Goal: Connect with others: Connect with others

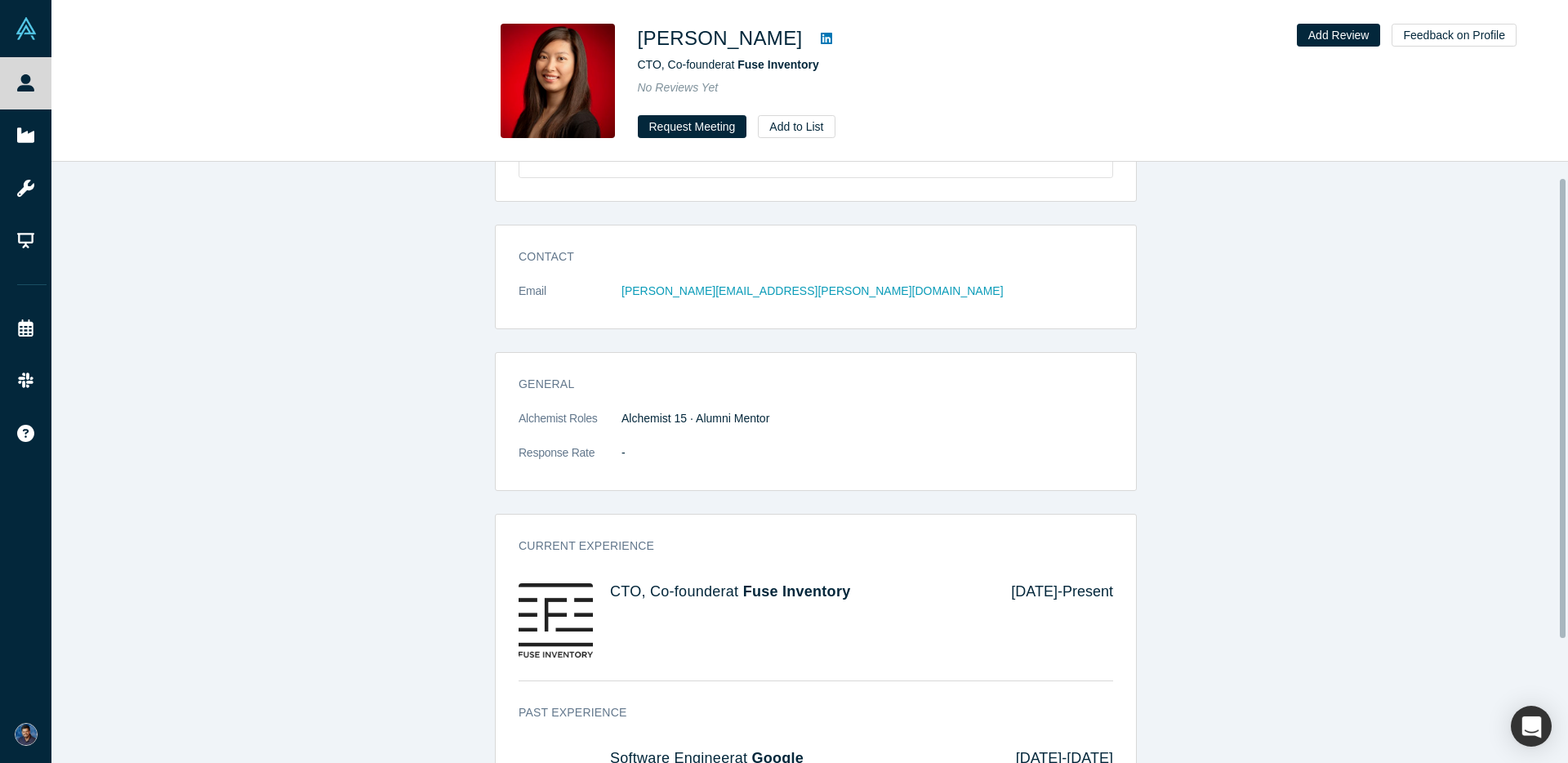
scroll to position [113, 0]
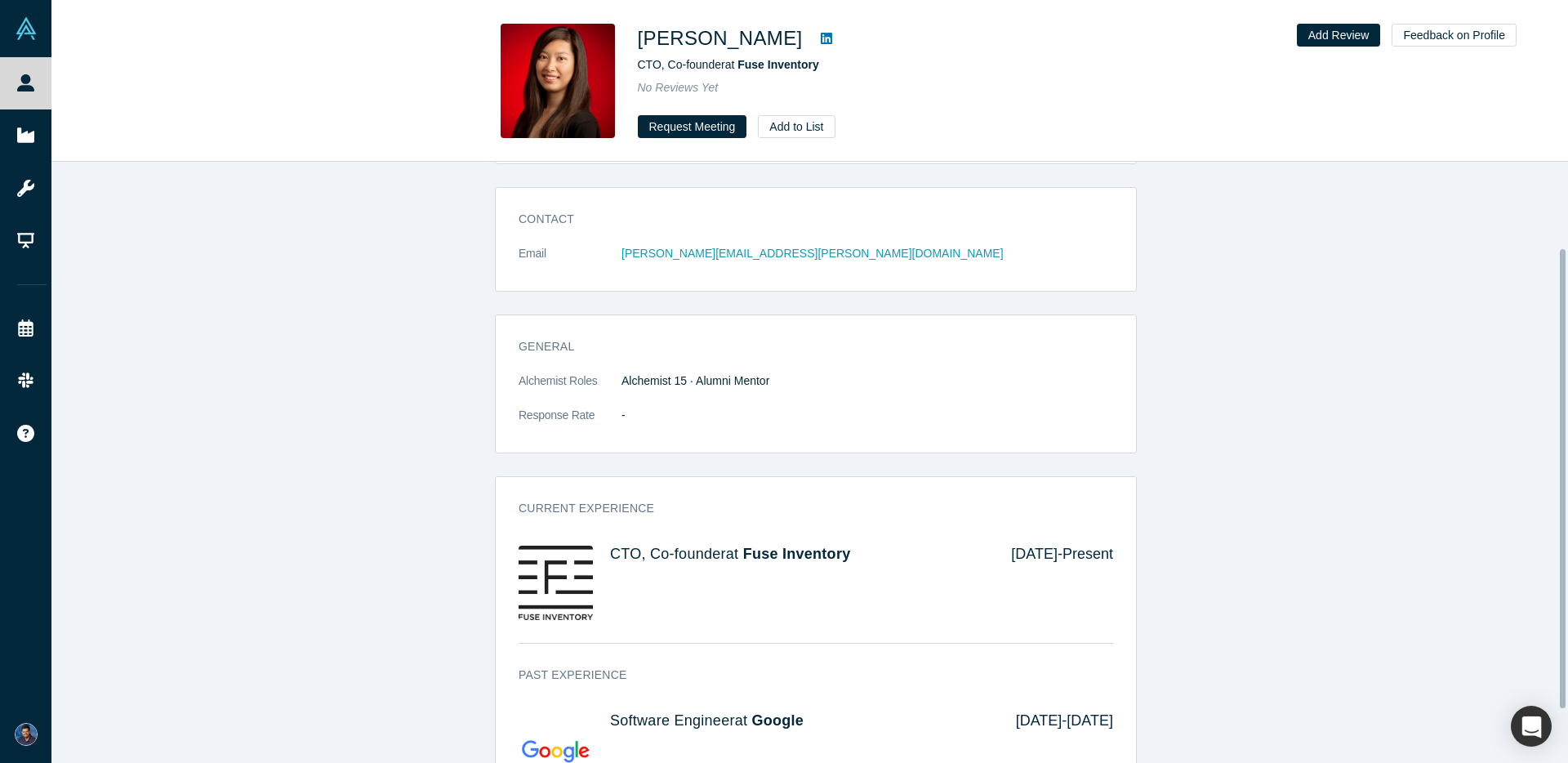
click at [571, 589] on img at bounding box center [556, 583] width 74 height 74
click at [800, 559] on span "Fuse Inventory" at bounding box center [797, 554] width 108 height 17
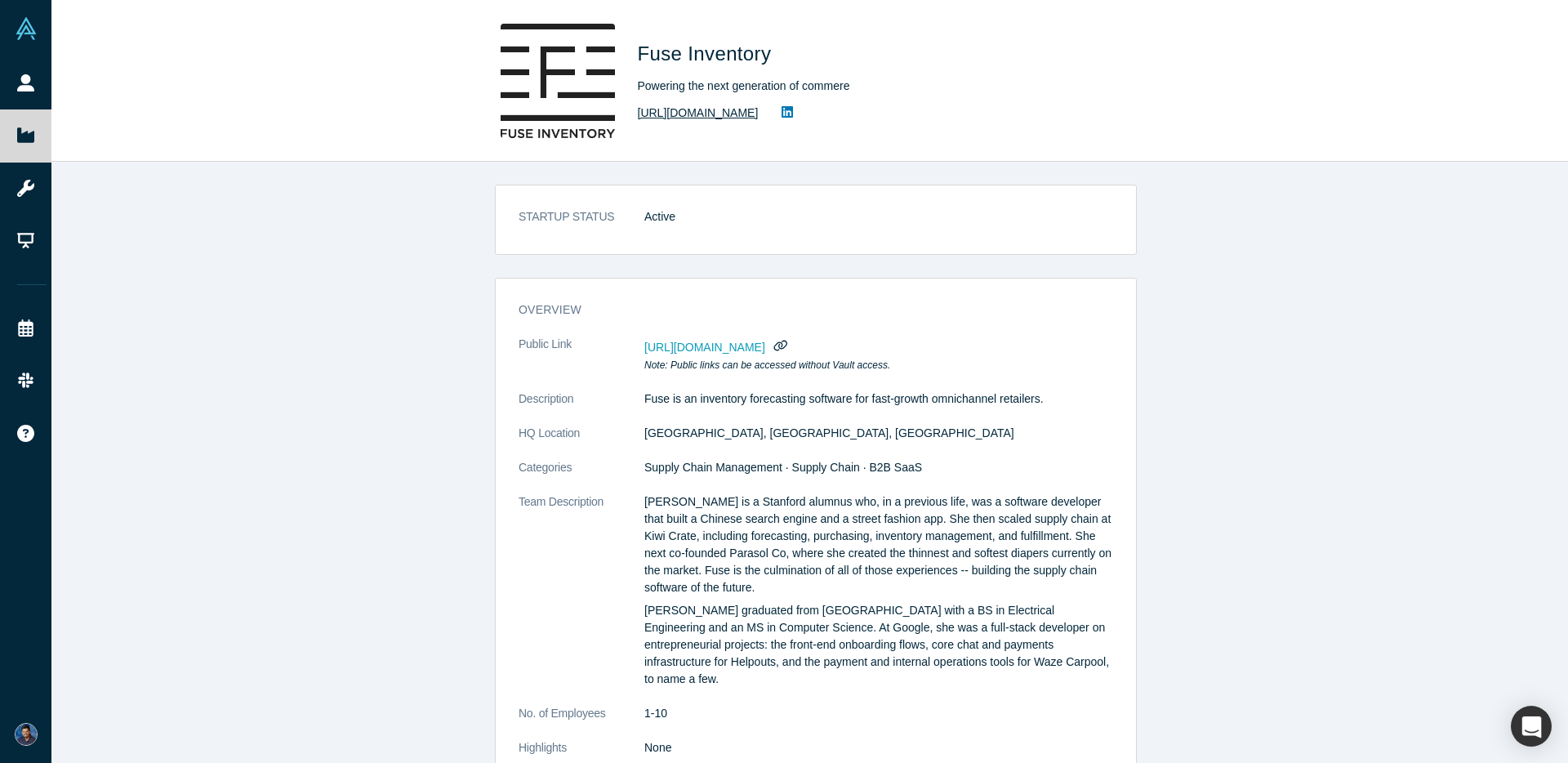
click at [702, 114] on link "http://fuseinventory.com" at bounding box center [698, 113] width 121 height 18
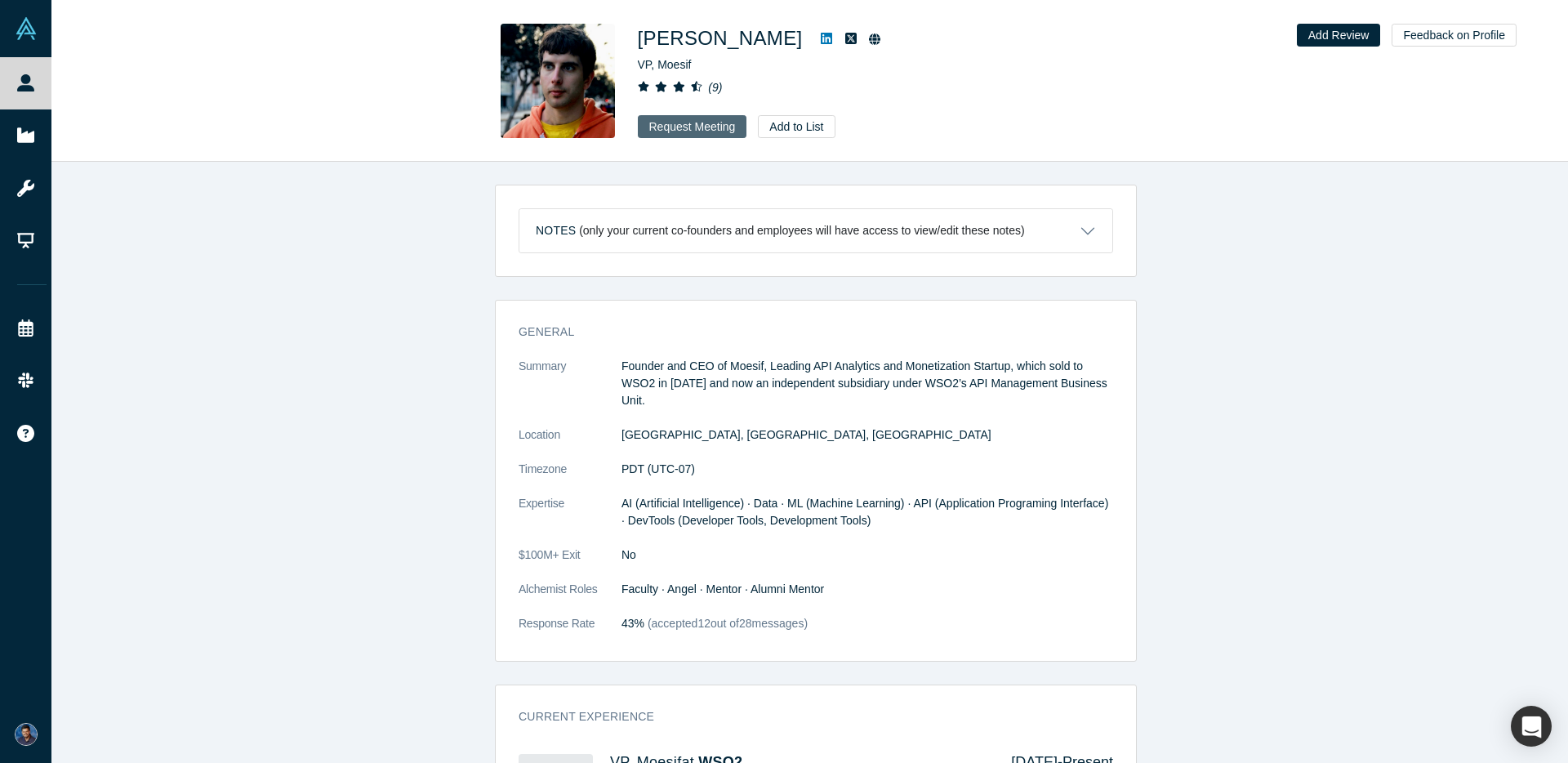
click at [673, 126] on button "Request Meeting" at bounding box center [693, 127] width 109 height 23
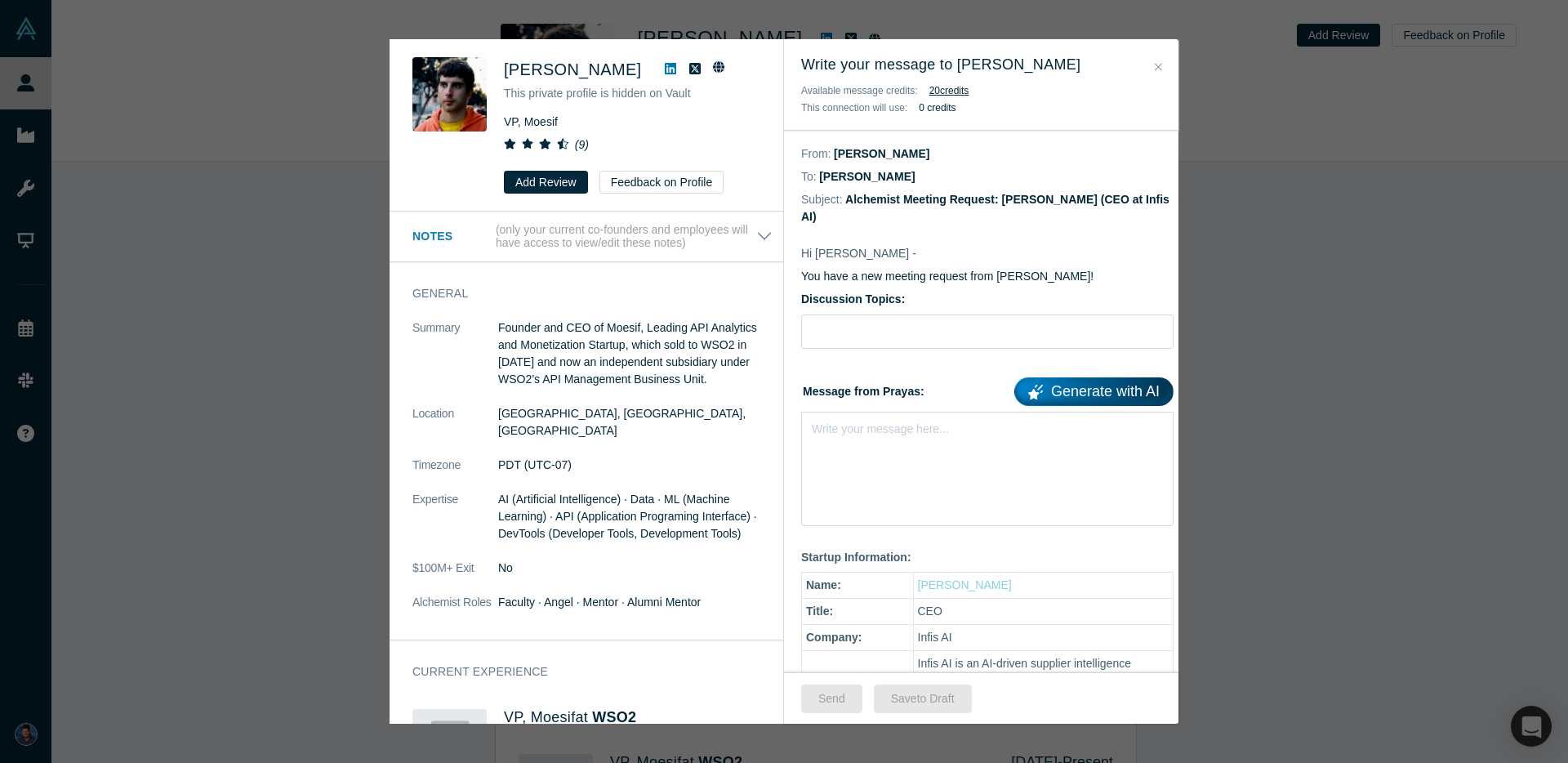
click at [1165, 236] on div "Hi Derric - You have a new meeting request from Prayas Tiwari! Discussion Topic…" at bounding box center [987, 683] width 406 height 910
click at [1162, 62] on button "Close" at bounding box center [1158, 67] width 18 height 18
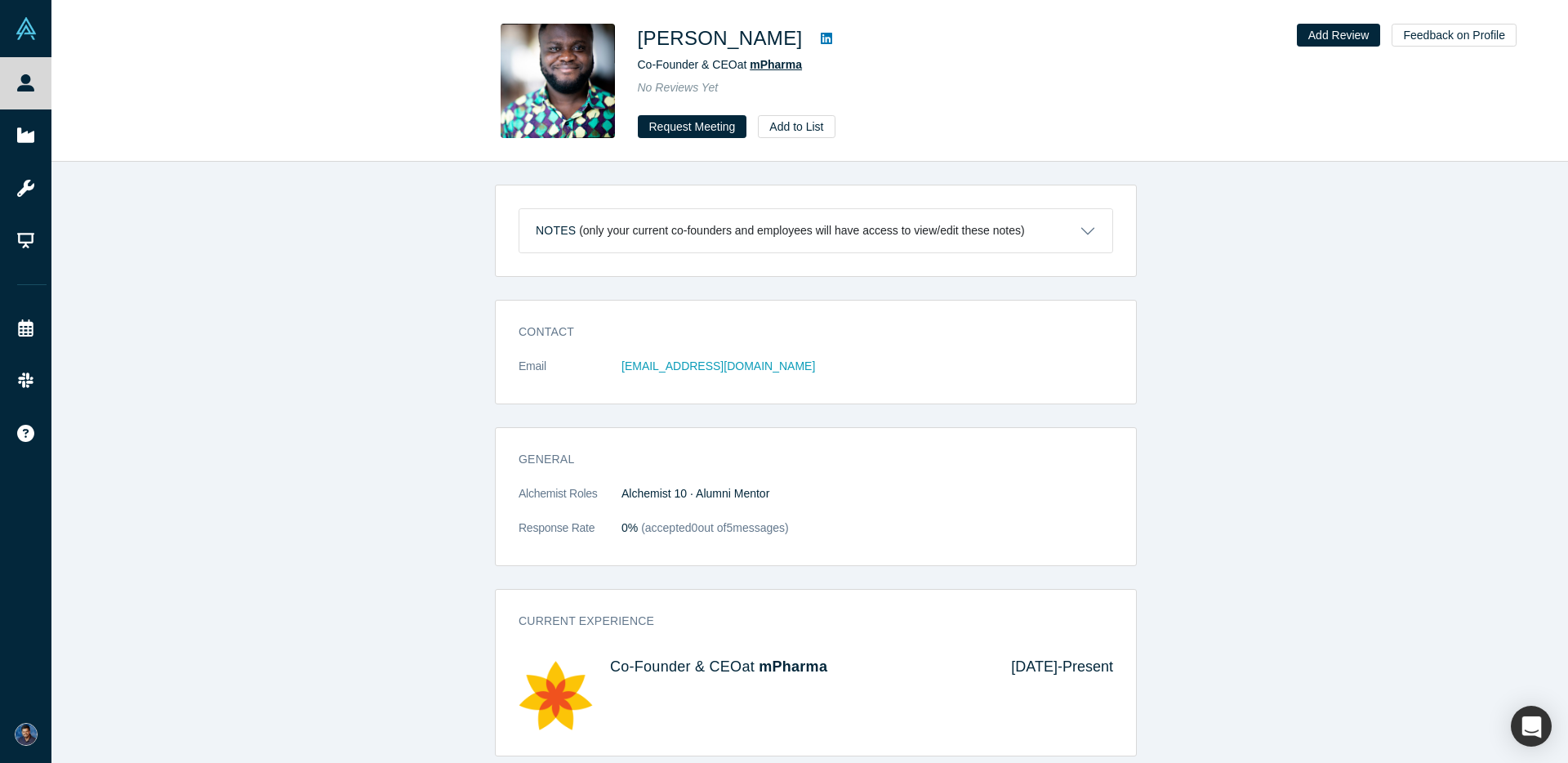
click at [775, 63] on span "mPharma" at bounding box center [776, 65] width 53 height 13
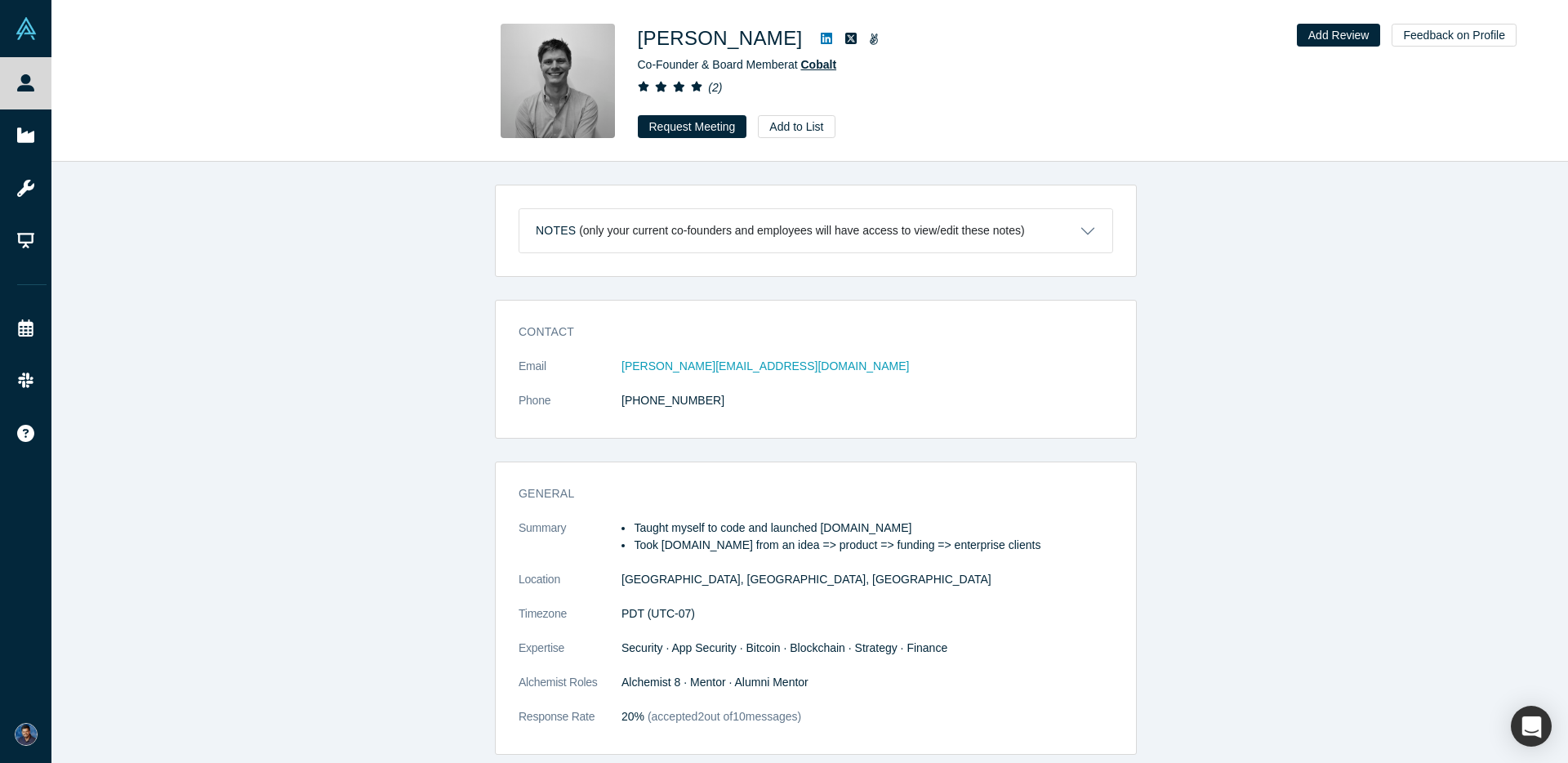
click at [811, 63] on span "Cobalt" at bounding box center [818, 65] width 36 height 13
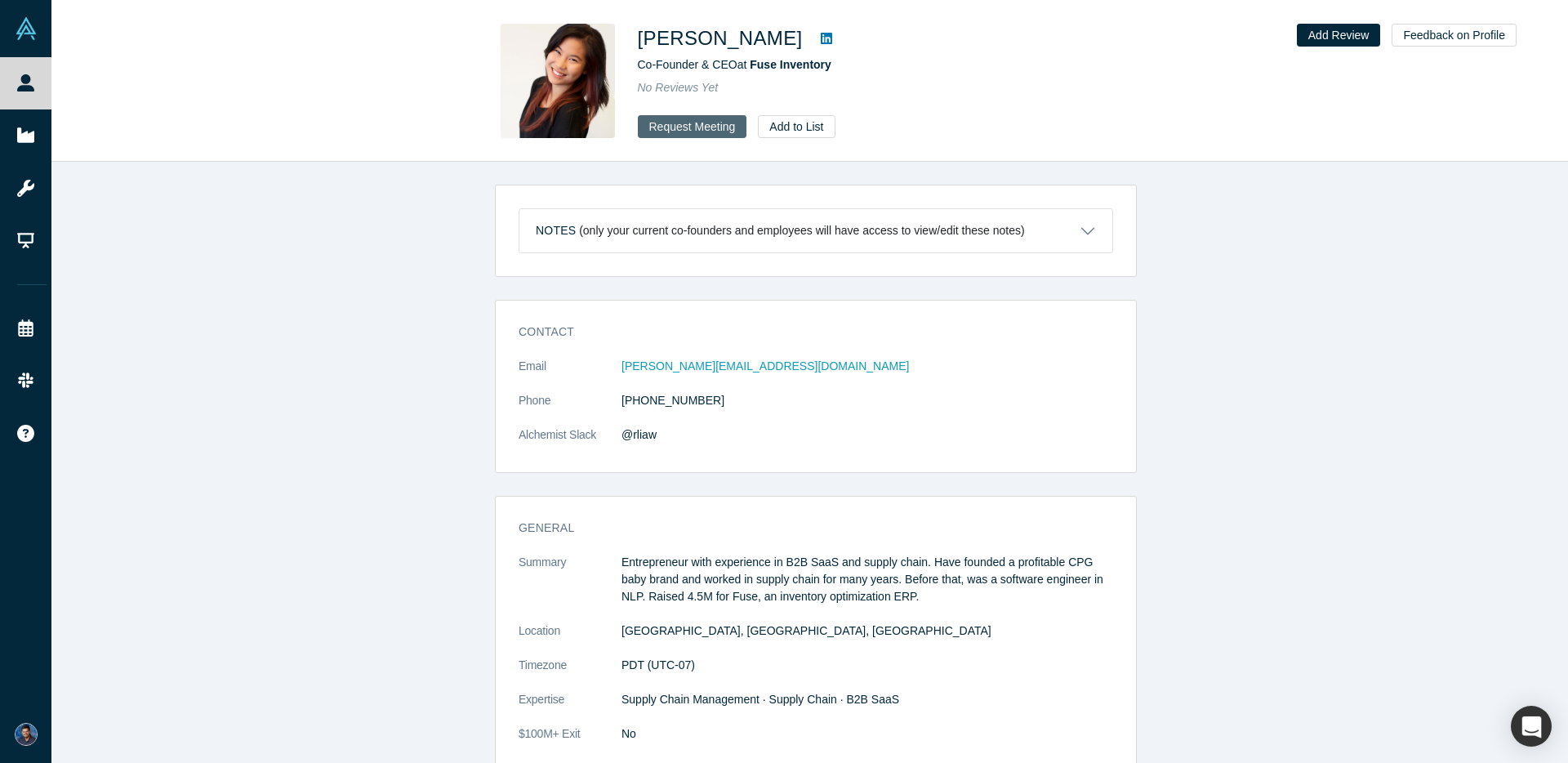
click at [695, 124] on button "Request Meeting" at bounding box center [693, 127] width 109 height 23
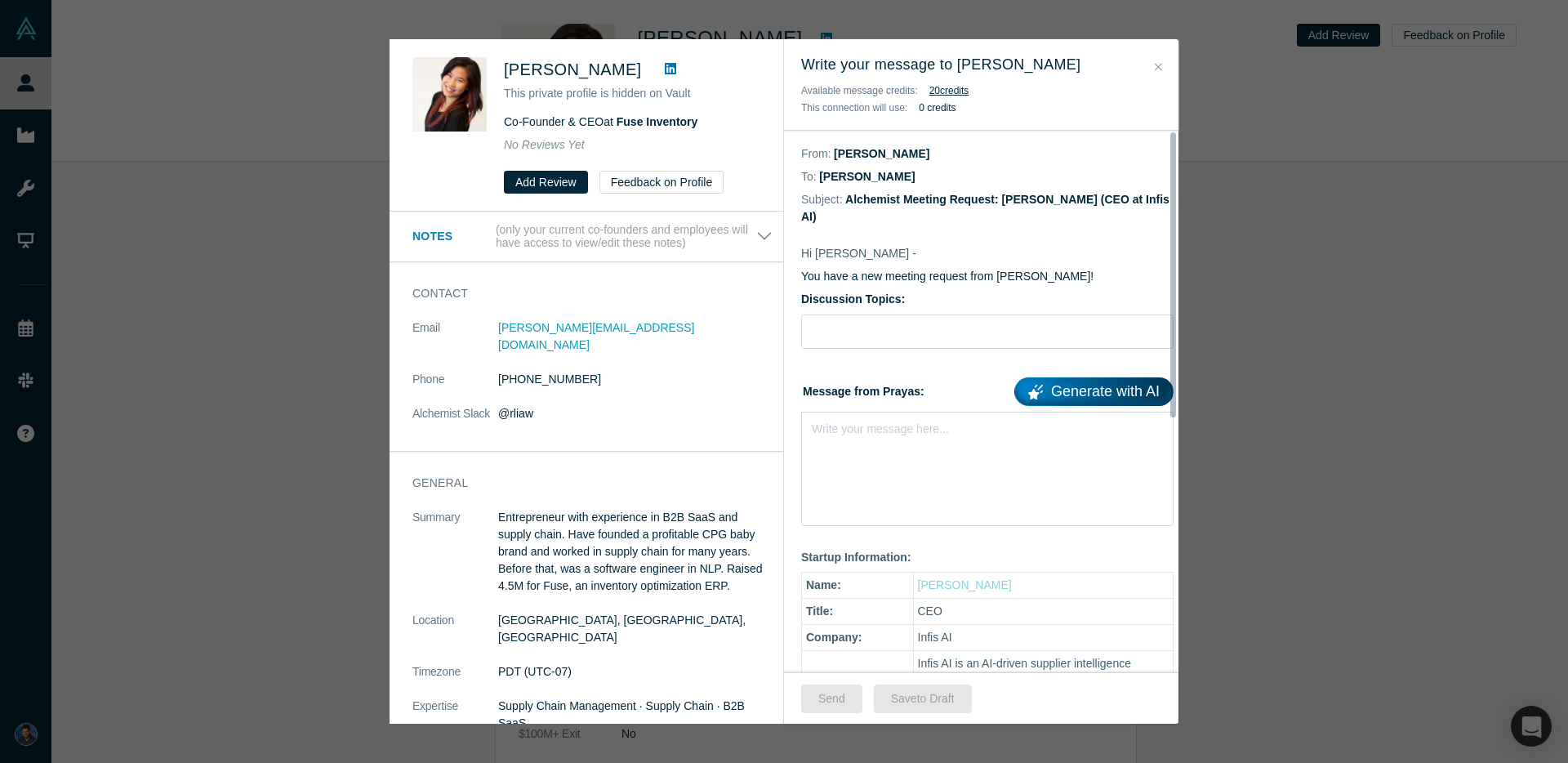
click at [1233, 361] on div "[PERSON_NAME] This private profile is hidden on Vault Co-Founder & CEO at Fuse …" at bounding box center [784, 382] width 1568 height 763
